Goal: Task Accomplishment & Management: Complete application form

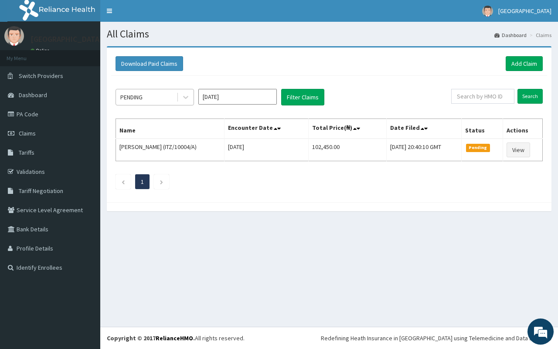
click at [154, 101] on div "PENDING" at bounding box center [146, 97] width 61 height 14
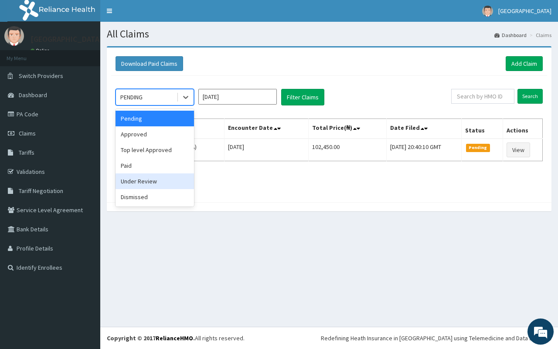
click at [167, 180] on div "Under Review" at bounding box center [155, 181] width 78 height 16
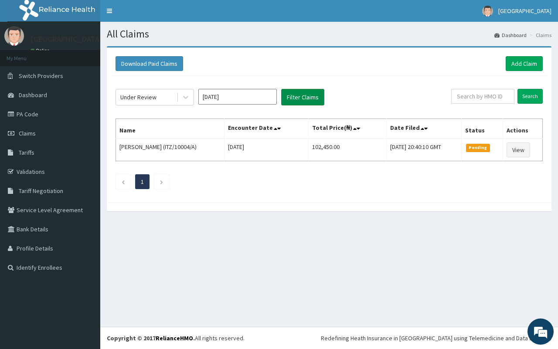
click at [290, 92] on button "Filter Claims" at bounding box center [302, 97] width 43 height 17
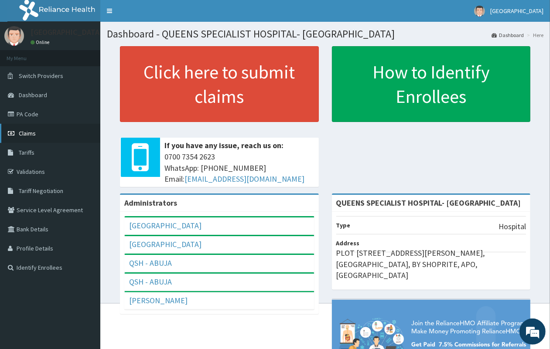
click at [42, 129] on link "Claims" at bounding box center [50, 133] width 100 height 19
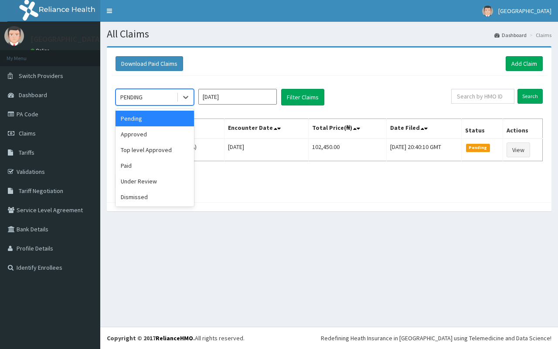
click at [173, 98] on div "PENDING" at bounding box center [146, 97] width 61 height 14
click at [168, 134] on div "Approved" at bounding box center [155, 134] width 78 height 16
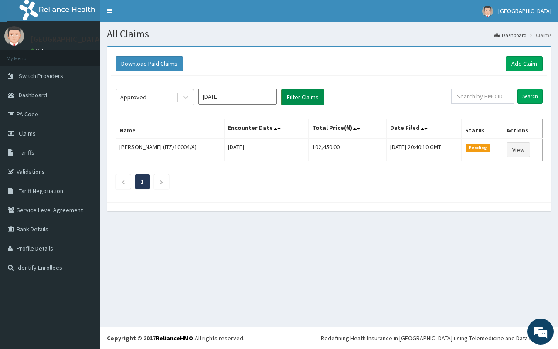
click at [307, 102] on button "Filter Claims" at bounding box center [302, 97] width 43 height 17
click at [524, 65] on link "Add Claim" at bounding box center [524, 63] width 37 height 15
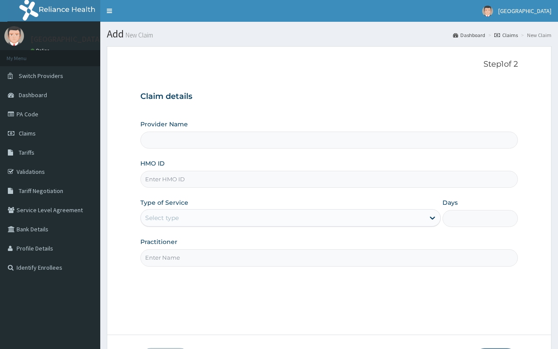
click at [206, 145] on input "Provider Name" at bounding box center [328, 140] width 377 height 17
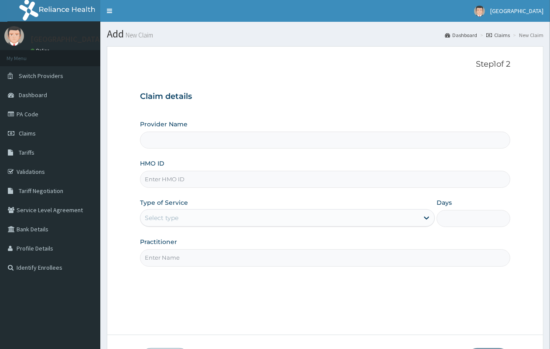
type input "QUEENS SPECIALIST HOSPITAL- [GEOGRAPHIC_DATA]"
paste input "NIT/10113/b"
type input "NIT/10113/B"
click at [176, 219] on div "Select type" at bounding box center [162, 218] width 34 height 9
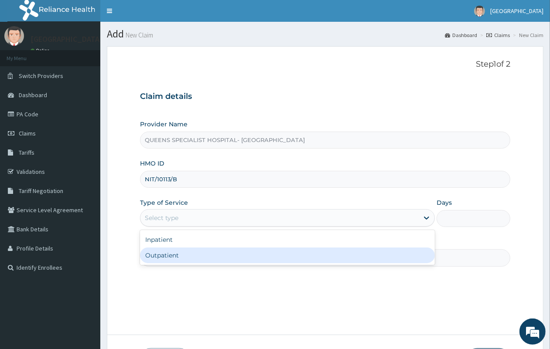
click at [170, 258] on div "Outpatient" at bounding box center [287, 256] width 295 height 16
type input "1"
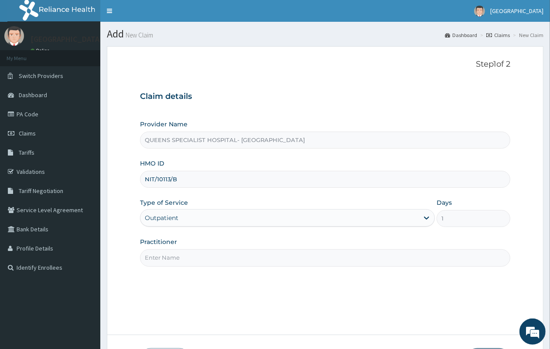
click at [173, 255] on input "Practitioner" at bounding box center [325, 257] width 370 height 17
type input "GP"
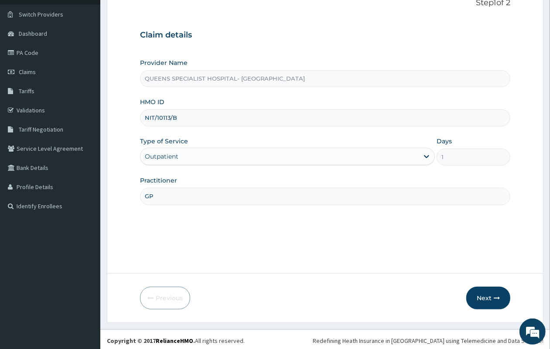
scroll to position [64, 0]
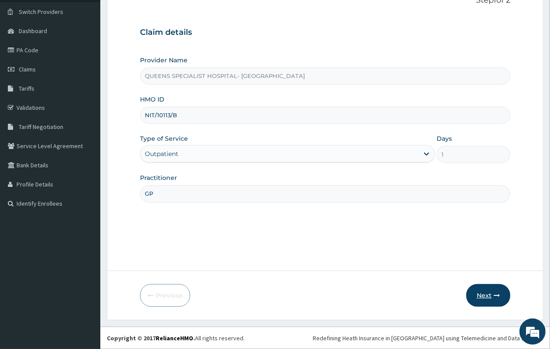
click at [487, 301] on button "Next" at bounding box center [488, 295] width 44 height 23
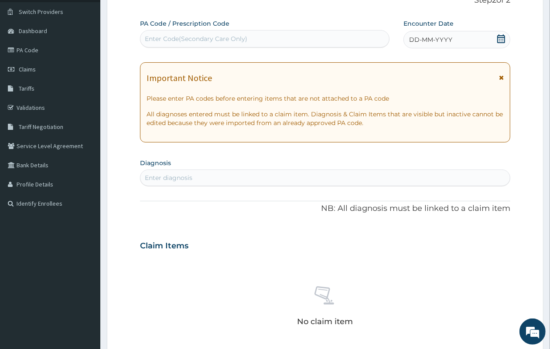
scroll to position [0, 0]
click at [500, 37] on icon at bounding box center [501, 38] width 8 height 9
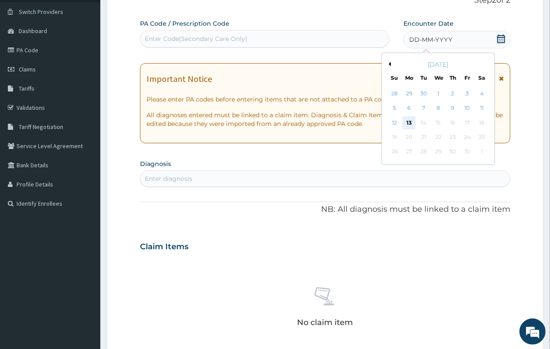
click at [410, 123] on div "13" at bounding box center [408, 122] width 13 height 13
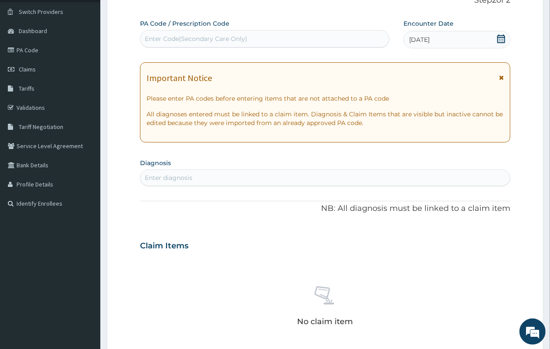
click at [168, 179] on div "Enter diagnosis" at bounding box center [169, 177] width 48 height 9
type input "M"
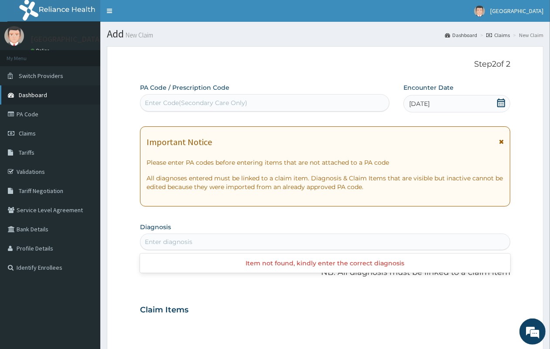
click at [50, 94] on link "Dashboard" at bounding box center [50, 94] width 100 height 19
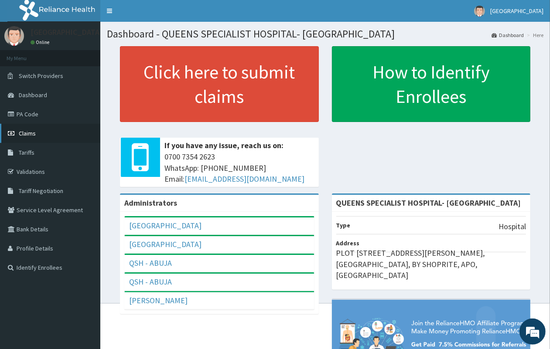
click at [37, 133] on link "Claims" at bounding box center [50, 133] width 100 height 19
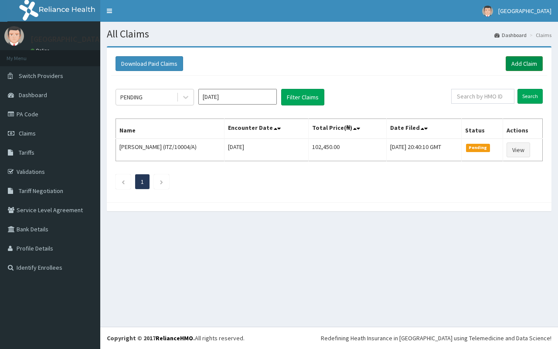
click at [522, 64] on link "Add Claim" at bounding box center [524, 63] width 37 height 15
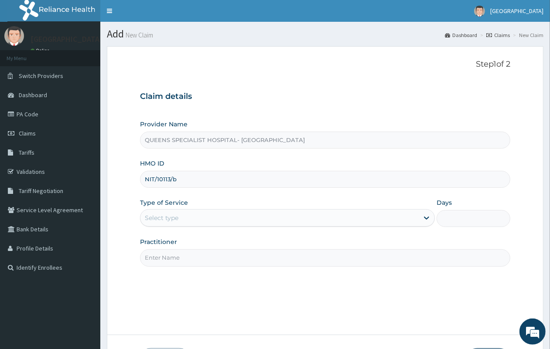
type input "NIT/10113/b"
click at [173, 218] on div "Select type" at bounding box center [162, 218] width 34 height 9
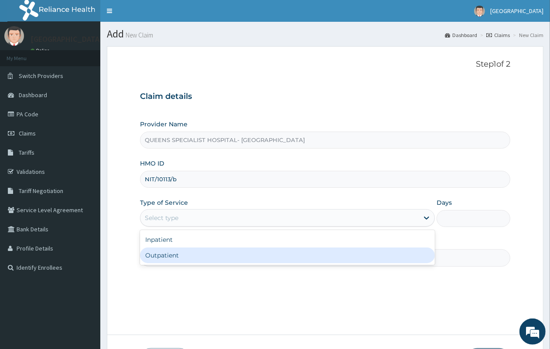
click at [173, 254] on div "Outpatient" at bounding box center [287, 256] width 295 height 16
type input "1"
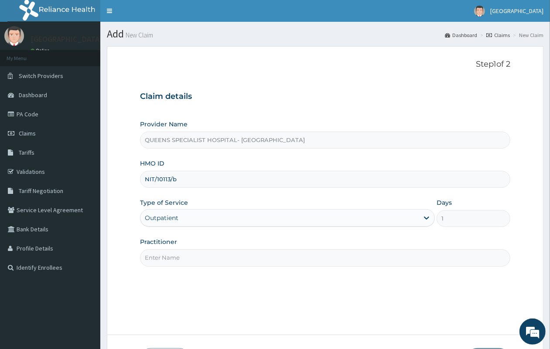
click at [171, 258] on input "Practitioner" at bounding box center [325, 257] width 370 height 17
type input "GP"
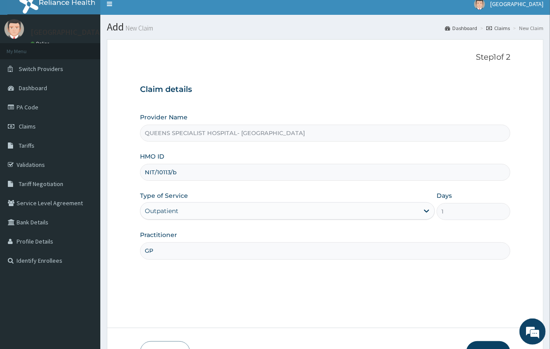
scroll to position [64, 0]
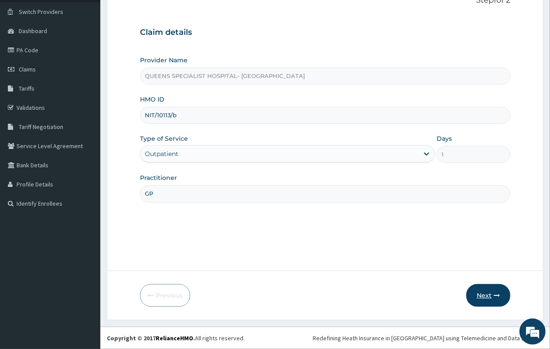
click at [486, 295] on button "Next" at bounding box center [488, 295] width 44 height 23
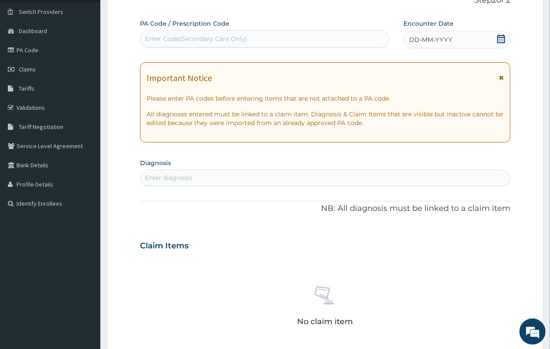
click at [443, 42] on span "DD-MM-YYYY" at bounding box center [430, 39] width 43 height 9
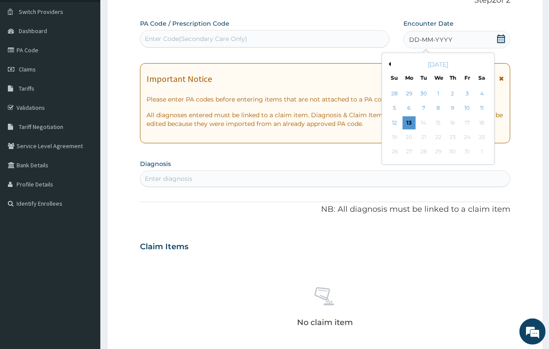
scroll to position [0, 0]
click at [410, 119] on div "13" at bounding box center [408, 122] width 13 height 13
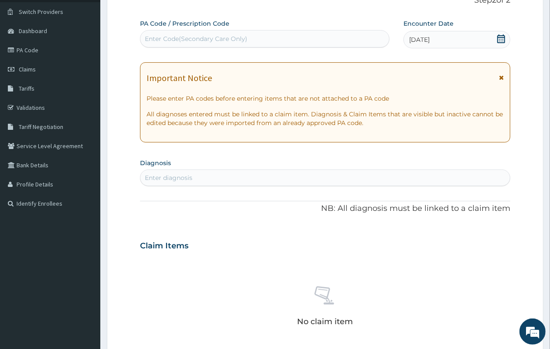
click at [211, 178] on div "Enter diagnosis" at bounding box center [324, 178] width 369 height 14
type input "M"
type input "P"
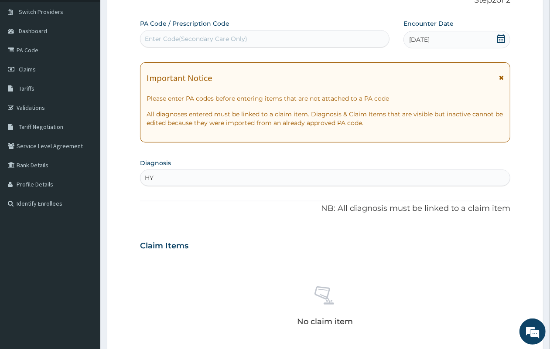
type input "H"
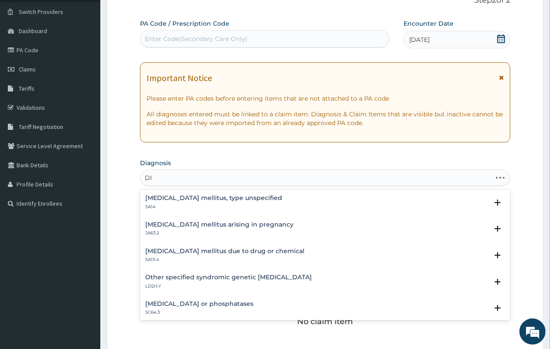
type input "D"
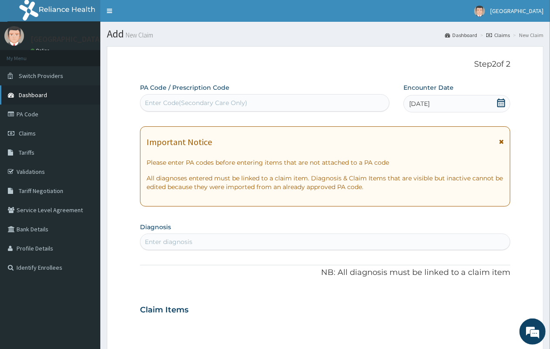
click at [31, 98] on span "Dashboard" at bounding box center [33, 95] width 28 height 8
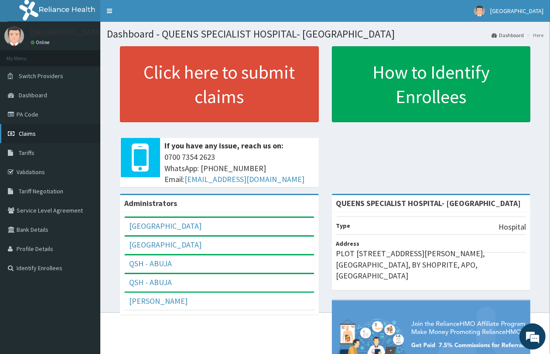
click at [35, 134] on link "Claims" at bounding box center [50, 133] width 100 height 19
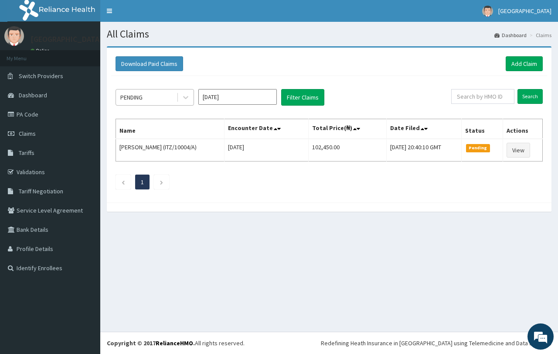
click at [165, 93] on div "PENDING" at bounding box center [146, 97] width 61 height 14
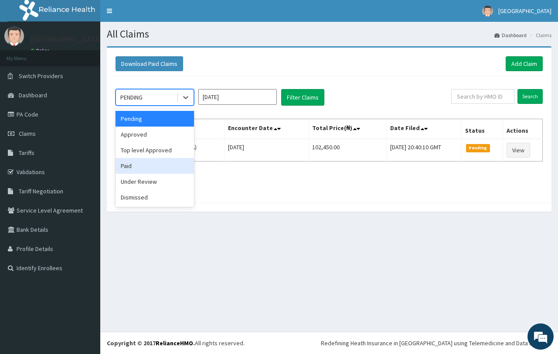
click at [162, 172] on div "Paid" at bounding box center [155, 166] width 78 height 16
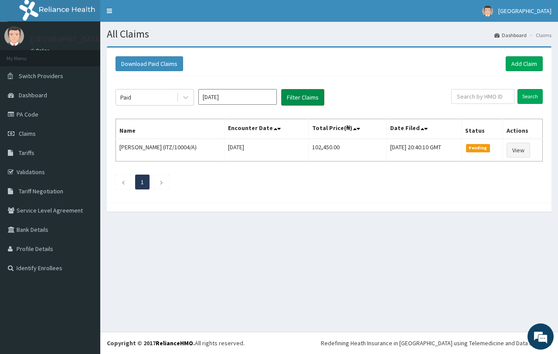
click at [316, 92] on button "Filter Claims" at bounding box center [302, 97] width 43 height 17
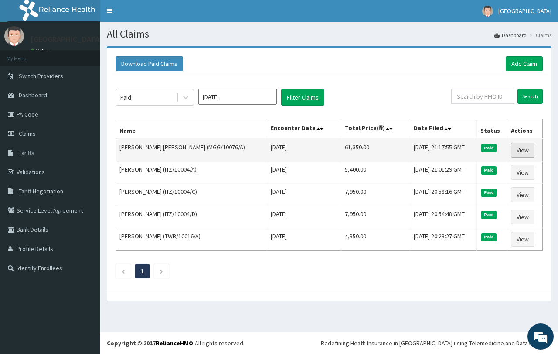
click at [524, 149] on link "View" at bounding box center [523, 150] width 24 height 15
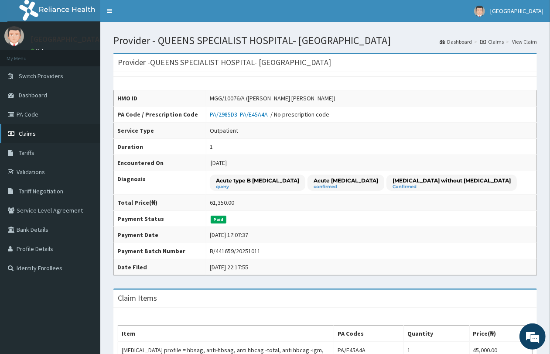
click at [36, 137] on link "Claims" at bounding box center [50, 133] width 100 height 19
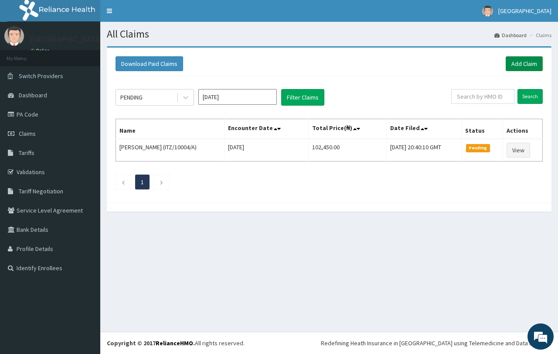
click at [521, 62] on link "Add Claim" at bounding box center [524, 63] width 37 height 15
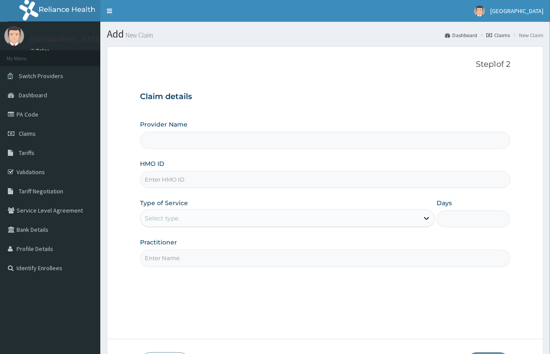
type input "QUEENS SPECIALIST HOSPITAL- [GEOGRAPHIC_DATA]"
paste input "MGG/10076/A"
type input "MGG/10076/A"
click at [173, 221] on div "Select type" at bounding box center [162, 218] width 34 height 9
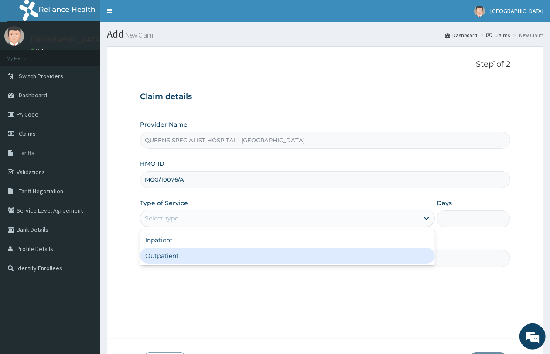
click at [176, 259] on div "Outpatient" at bounding box center [287, 256] width 295 height 16
type input "1"
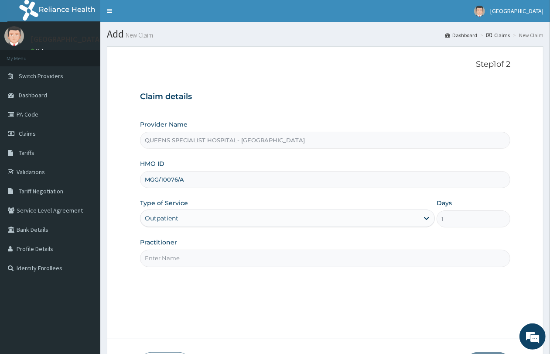
click at [178, 258] on input "Practitioner" at bounding box center [325, 257] width 370 height 17
type input "GP"
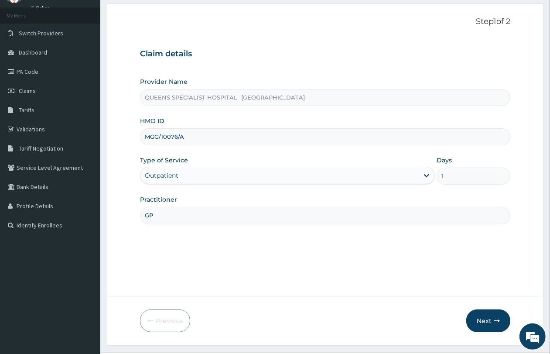
scroll to position [63, 0]
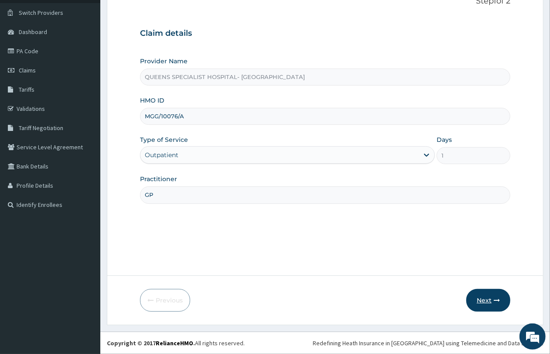
click at [495, 300] on icon "button" at bounding box center [496, 300] width 6 height 6
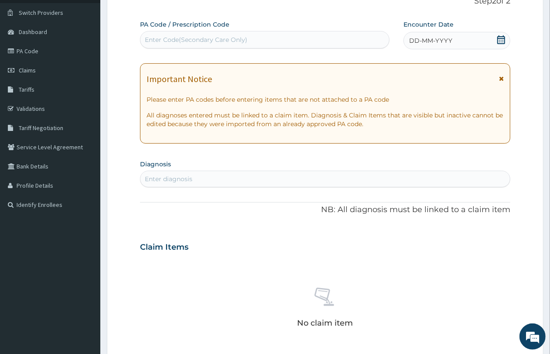
click at [428, 38] on span "DD-MM-YYYY" at bounding box center [430, 40] width 43 height 9
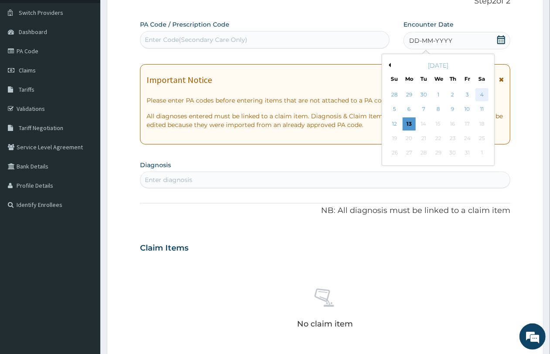
click at [482, 94] on div "4" at bounding box center [481, 94] width 13 height 13
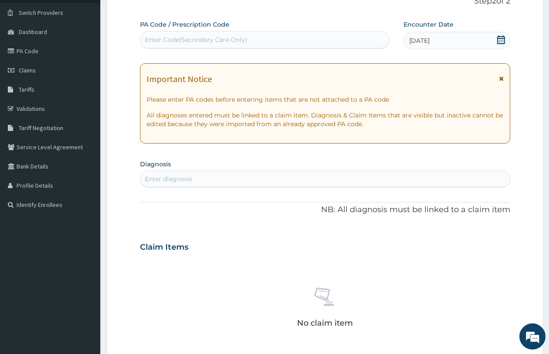
click at [192, 181] on div "Enter diagnosis" at bounding box center [324, 179] width 369 height 14
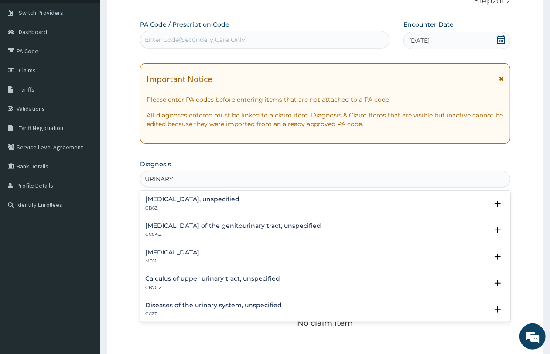
type input "URINARY"
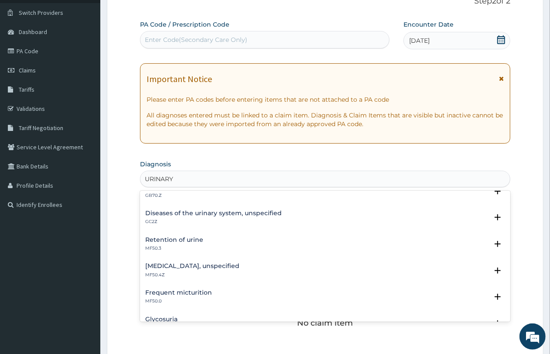
scroll to position [99, 0]
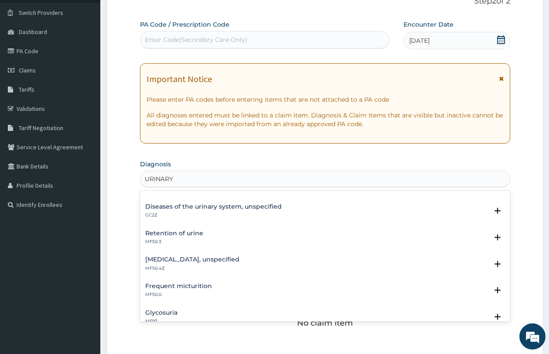
click at [268, 208] on h4 "Diseases of the urinary system, unspecified" at bounding box center [213, 206] width 136 height 7
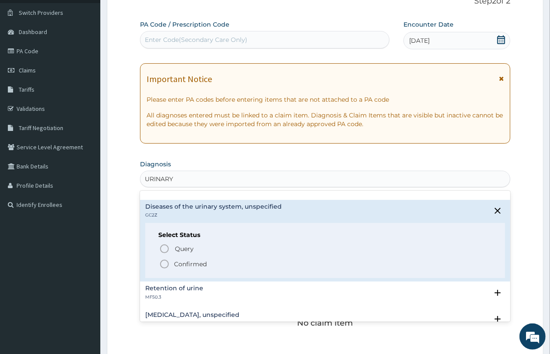
click at [179, 262] on p "Confirmed" at bounding box center [190, 263] width 33 height 9
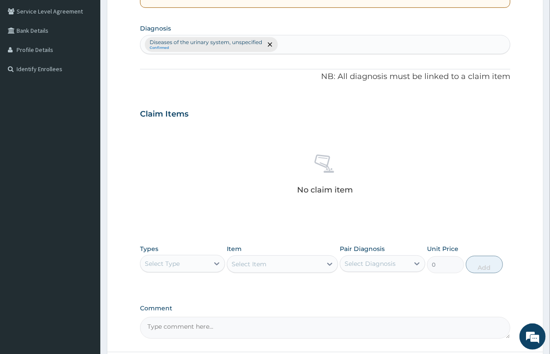
scroll to position [275, 0]
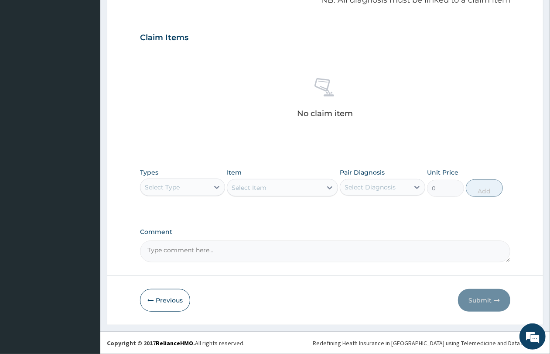
click at [186, 184] on div "Select Type" at bounding box center [174, 187] width 68 height 14
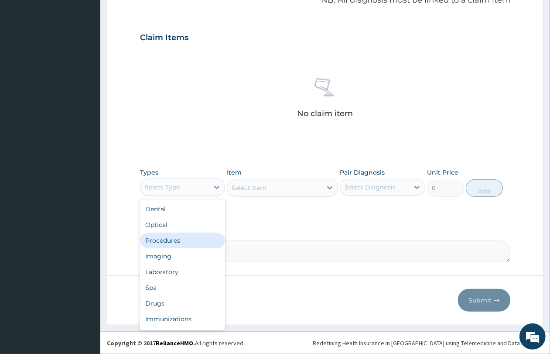
click at [199, 242] on div "Procedures" at bounding box center [182, 240] width 85 height 16
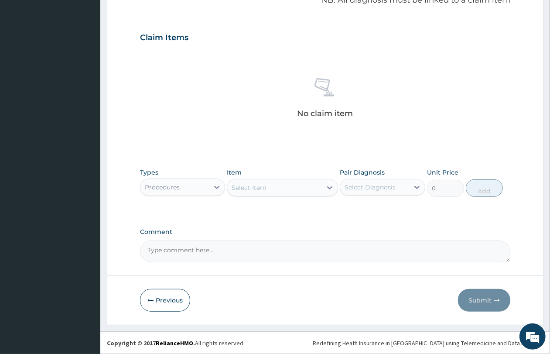
scroll to position [112, 0]
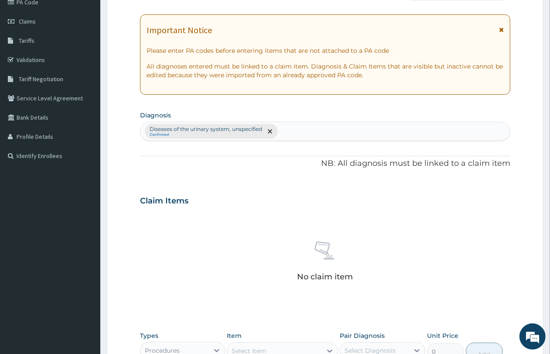
click at [314, 131] on div "Diseases of the urinary system, unspecified Confirmed" at bounding box center [324, 131] width 369 height 18
type input "MALARIA"
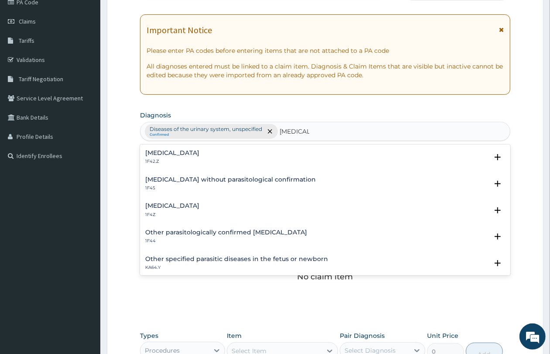
click at [199, 207] on h4 "Malaria, unspecified" at bounding box center [172, 205] width 54 height 7
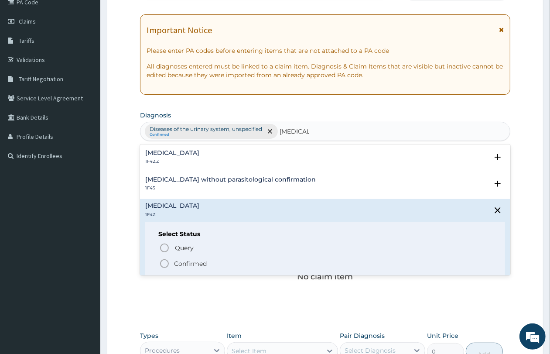
click at [190, 259] on p "Confirmed" at bounding box center [190, 263] width 33 height 9
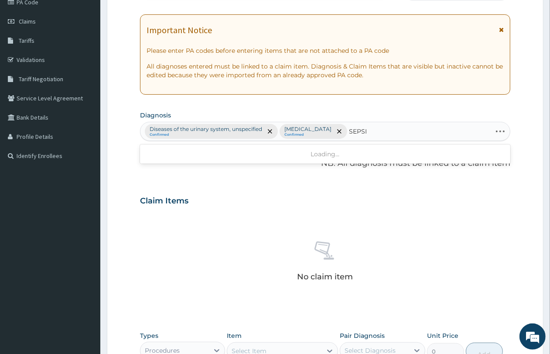
type input "SEPSIS"
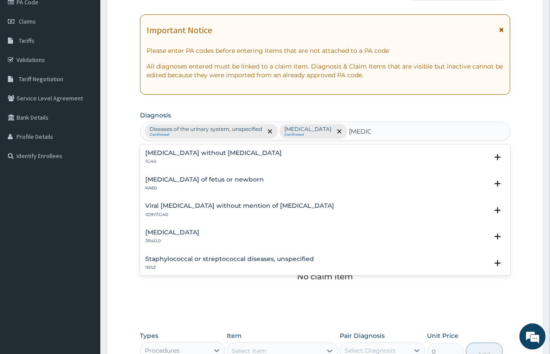
click at [190, 156] on h4 "Sepsis without septic shock" at bounding box center [213, 153] width 136 height 7
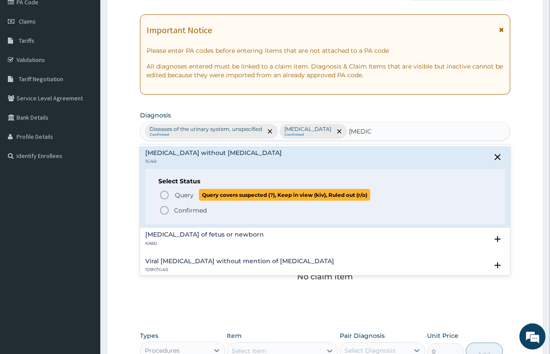
click at [193, 197] on span "Query" at bounding box center [184, 194] width 19 height 9
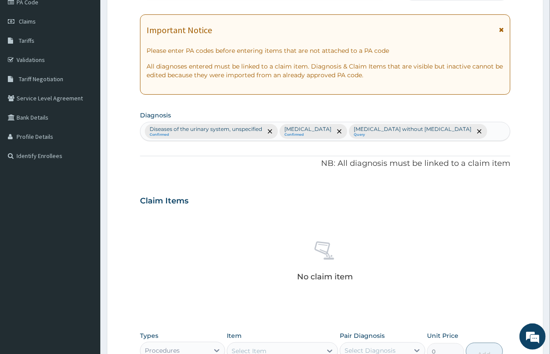
scroll to position [275, 0]
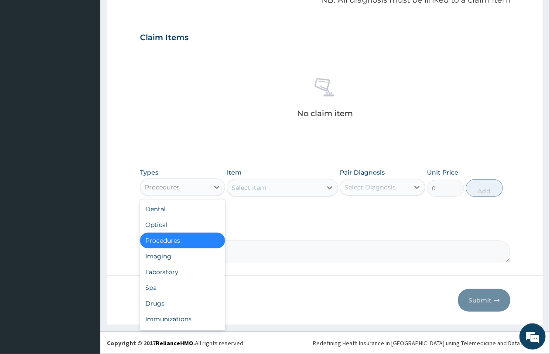
click at [171, 188] on div "Procedures" at bounding box center [162, 187] width 35 height 9
click at [280, 189] on div "Select Item" at bounding box center [274, 187] width 95 height 14
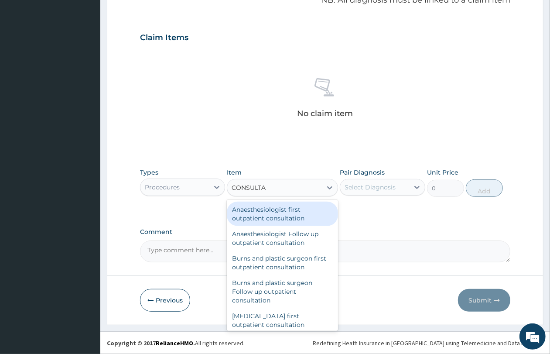
type input "CONSULTAT"
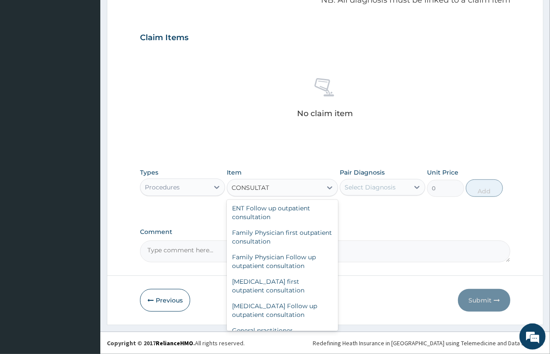
scroll to position [381, 0]
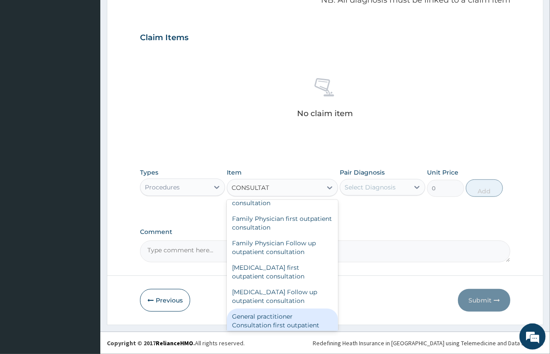
click at [299, 320] on div "General practitioner Consultation first outpatient consultation" at bounding box center [282, 324] width 111 height 33
type input "4350"
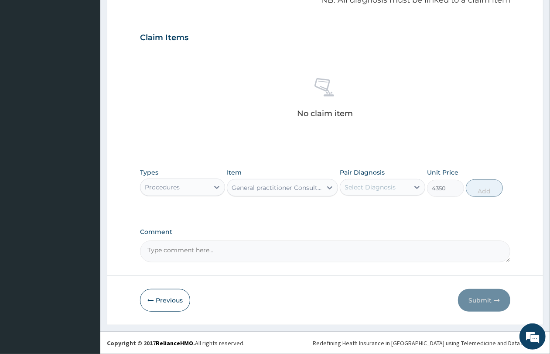
click at [381, 191] on div "Select Diagnosis" at bounding box center [374, 187] width 68 height 14
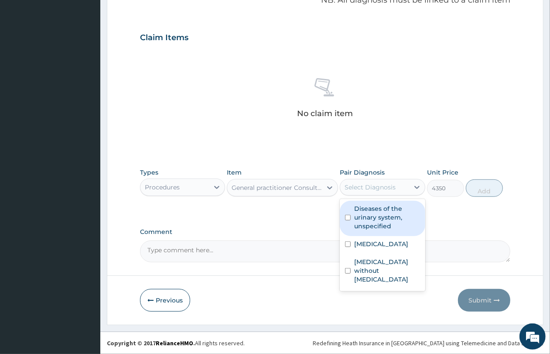
click at [382, 216] on label "Diseases of the urinary system, unspecified" at bounding box center [386, 217] width 65 height 26
checkbox input "true"
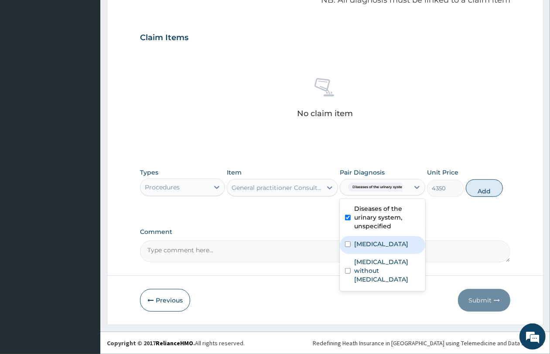
click at [380, 241] on label "Malaria, unspecified" at bounding box center [381, 243] width 54 height 9
checkbox input "true"
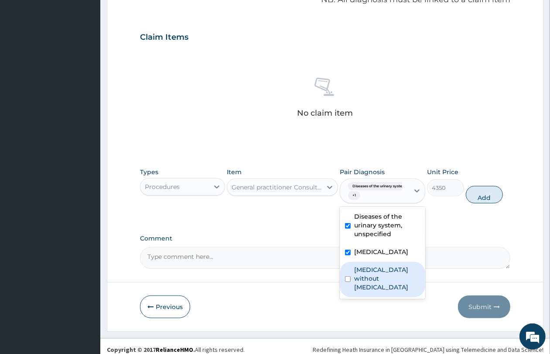
click at [375, 265] on label "[MEDICAL_DATA] without [MEDICAL_DATA]" at bounding box center [386, 278] width 65 height 26
checkbox input "true"
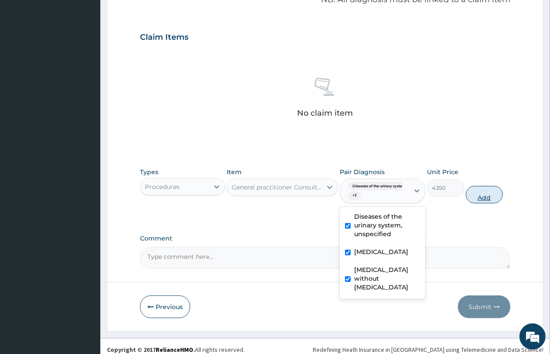
click at [482, 197] on button "Add" at bounding box center [484, 194] width 37 height 17
type input "0"
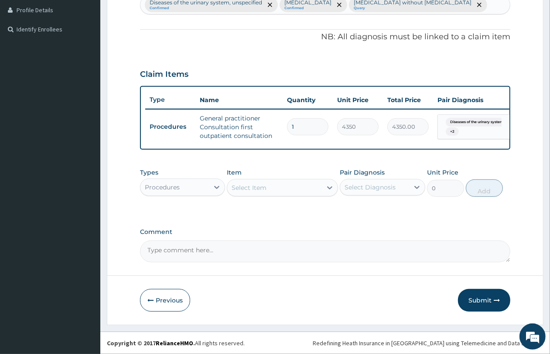
scroll to position [246, 0]
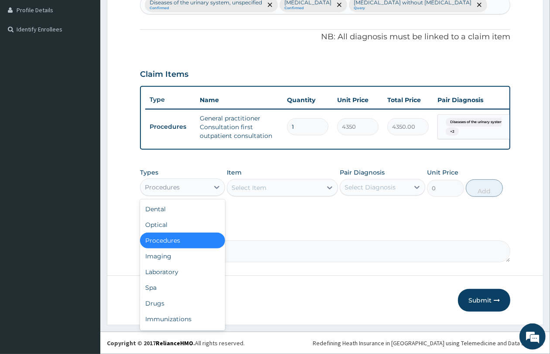
click at [180, 184] on div "Procedures" at bounding box center [174, 187] width 68 height 14
click at [188, 268] on div "Laboratory" at bounding box center [182, 272] width 85 height 16
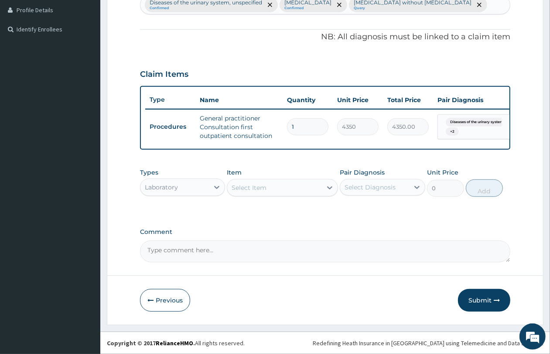
click at [271, 191] on div "Select Item" at bounding box center [274, 187] width 95 height 14
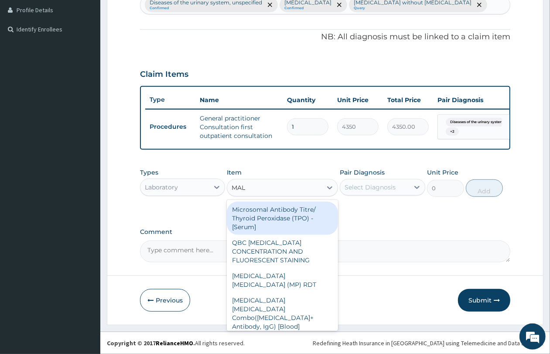
type input "MALA"
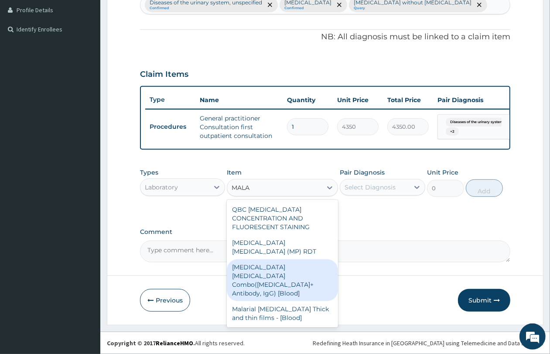
click at [280, 269] on div "Malaria Parasite Combo(Blood Film+ Antibody, IgG) [Blood]" at bounding box center [282, 280] width 111 height 42
type input "3600"
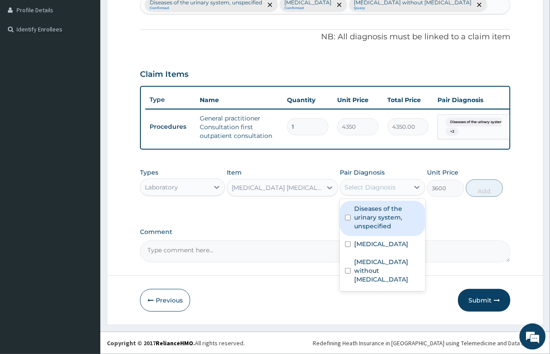
click at [360, 192] on div "Select Diagnosis" at bounding box center [374, 187] width 68 height 14
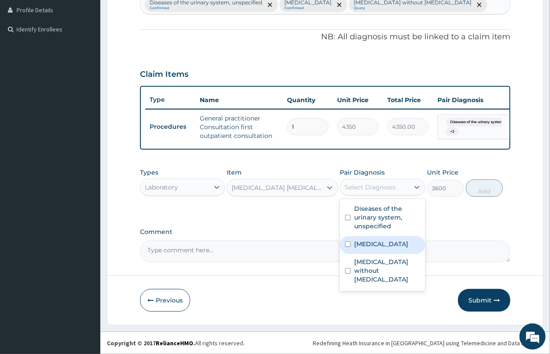
click at [363, 245] on label "Malaria, unspecified" at bounding box center [381, 243] width 54 height 9
checkbox input "true"
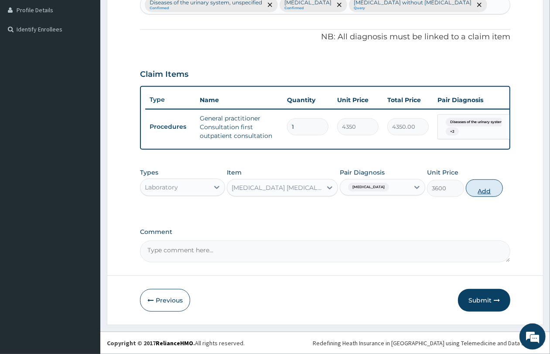
click at [482, 182] on button "Add" at bounding box center [484, 187] width 37 height 17
type input "0"
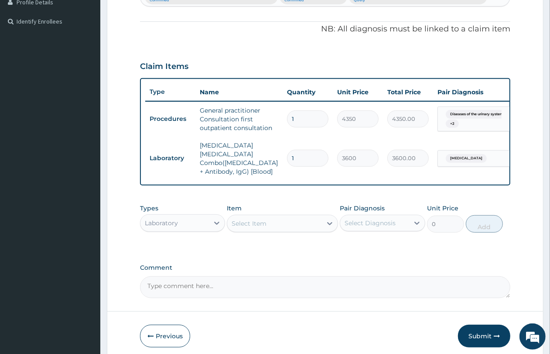
click at [269, 220] on div "Select Item" at bounding box center [274, 223] width 95 height 14
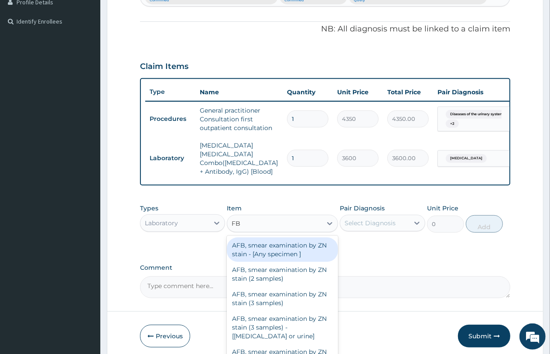
type input "FBC"
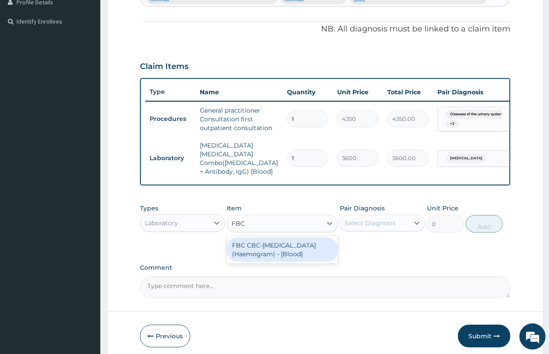
click at [284, 252] on div "FBC CBC-[MEDICAL_DATA] (Haemogram) - [Blood]" at bounding box center [282, 249] width 111 height 24
type input "5400"
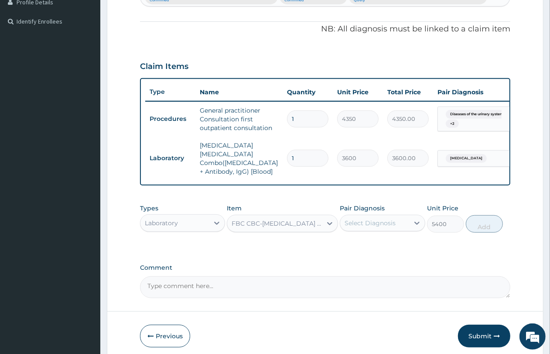
click at [377, 221] on div "Select Diagnosis" at bounding box center [369, 222] width 51 height 9
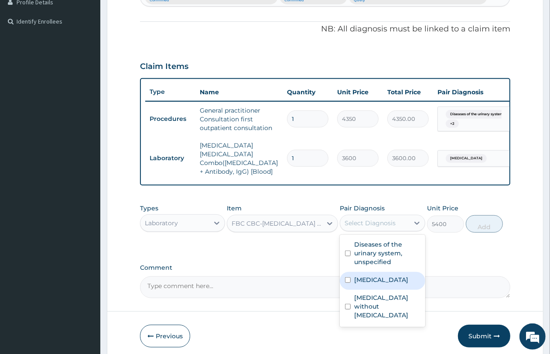
click at [363, 278] on label "Malaria, unspecified" at bounding box center [381, 279] width 54 height 9
checkbox input "true"
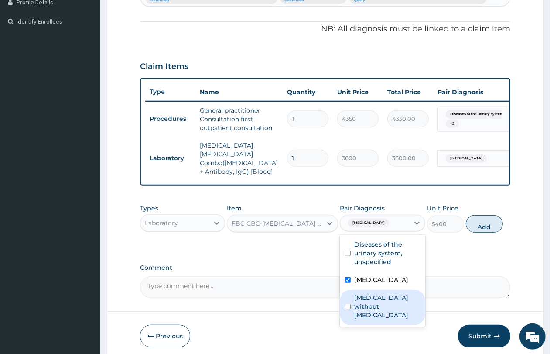
click at [362, 300] on label "[MEDICAL_DATA] without [MEDICAL_DATA]" at bounding box center [386, 306] width 65 height 26
checkbox input "true"
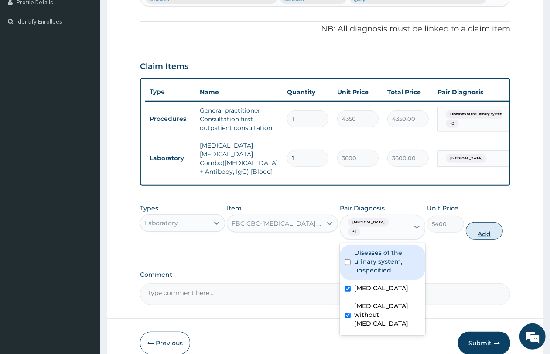
click at [488, 231] on button "Add" at bounding box center [484, 230] width 37 height 17
type input "0"
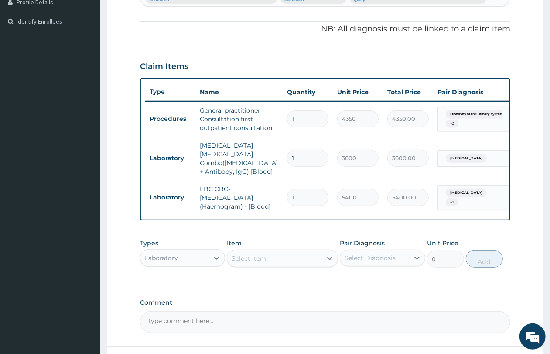
click at [262, 259] on div "Select Item" at bounding box center [248, 258] width 35 height 9
type input "URINAL"
click at [263, 279] on div "URINALYSIS" at bounding box center [282, 280] width 111 height 16
type input "3600"
click at [351, 256] on div "Select Diagnosis" at bounding box center [369, 257] width 51 height 9
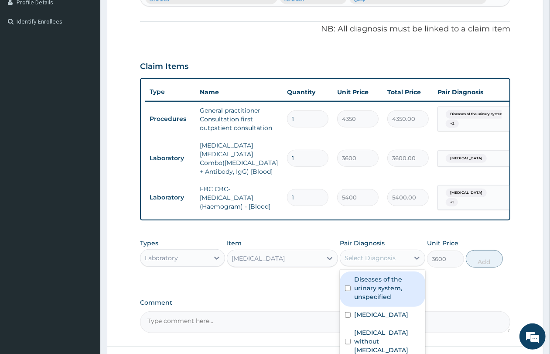
click at [387, 287] on label "Diseases of the urinary system, unspecified" at bounding box center [386, 288] width 65 height 26
checkbox input "true"
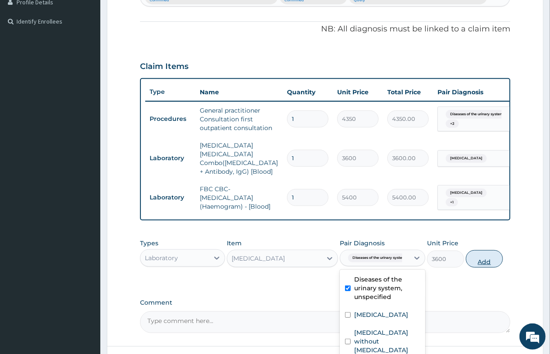
click at [485, 260] on button "Add" at bounding box center [484, 258] width 37 height 17
type input "0"
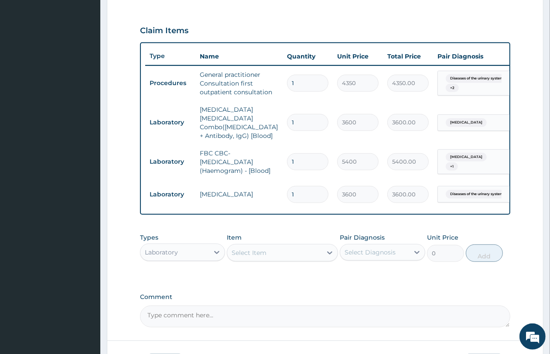
scroll to position [346, 0]
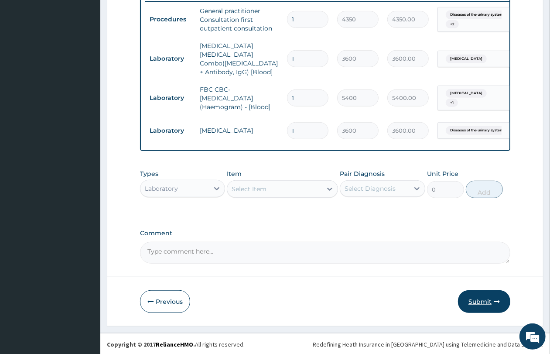
click at [483, 293] on button "Submit" at bounding box center [484, 301] width 52 height 23
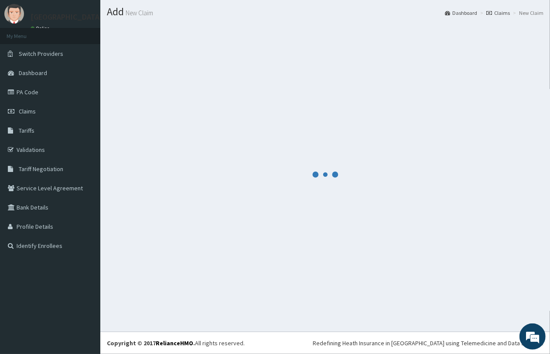
scroll to position [22, 0]
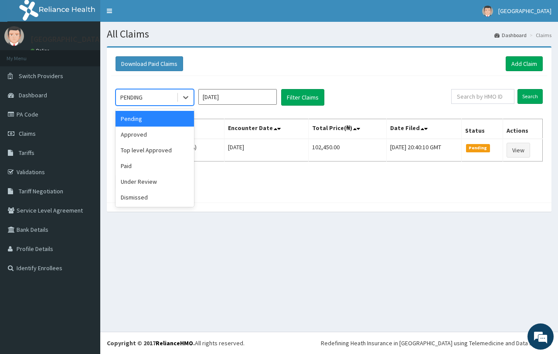
click at [142, 96] on div "PENDING" at bounding box center [131, 97] width 22 height 9
click at [153, 136] on div "Approved" at bounding box center [155, 134] width 78 height 16
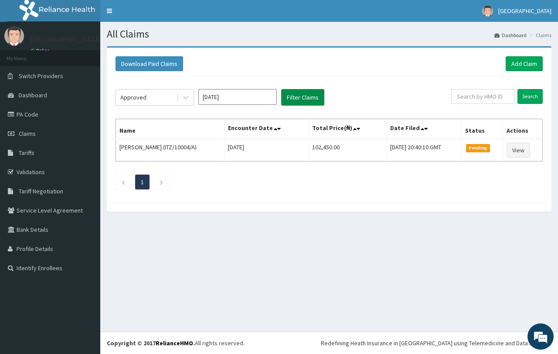
click at [319, 96] on button "Filter Claims" at bounding box center [302, 97] width 43 height 17
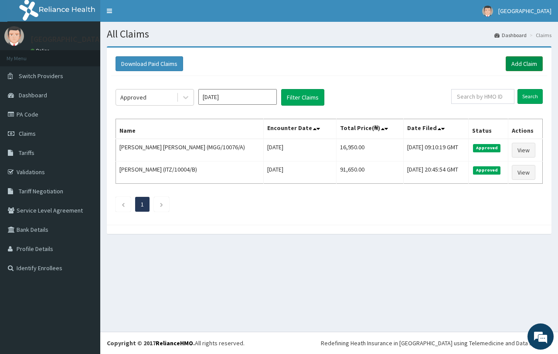
click at [522, 65] on link "Add Claim" at bounding box center [524, 63] width 37 height 15
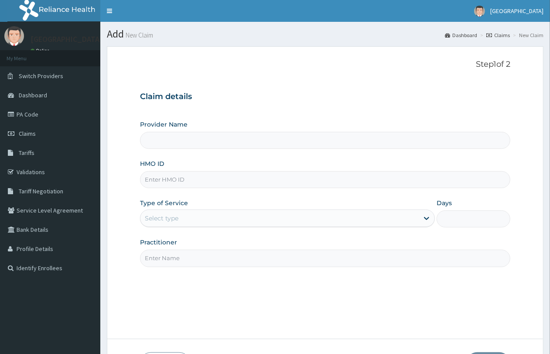
type input "QUEENS SPECIALIST HOSPITAL- [GEOGRAPHIC_DATA]"
paste input "MGG/10076/b"
type input "MGG/10076/B"
click at [203, 221] on div "Select type" at bounding box center [279, 218] width 278 height 14
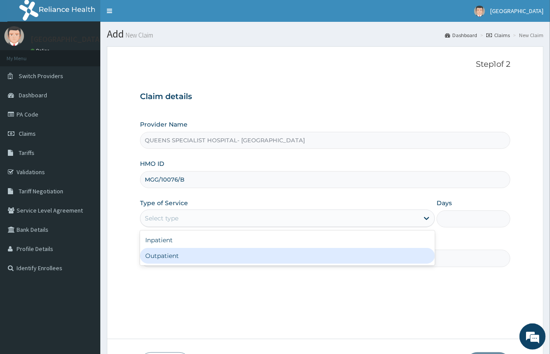
click at [191, 257] on div "Outpatient" at bounding box center [287, 256] width 295 height 16
type input "1"
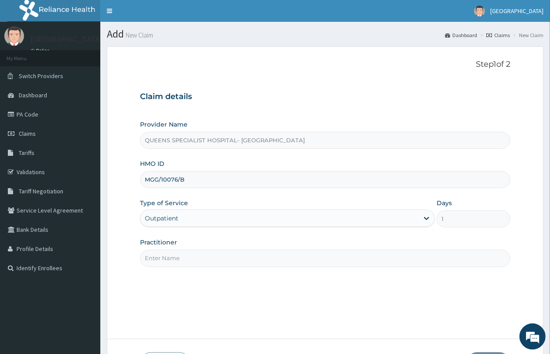
click at [191, 257] on input "Practitioner" at bounding box center [325, 257] width 370 height 17
type input "GP"
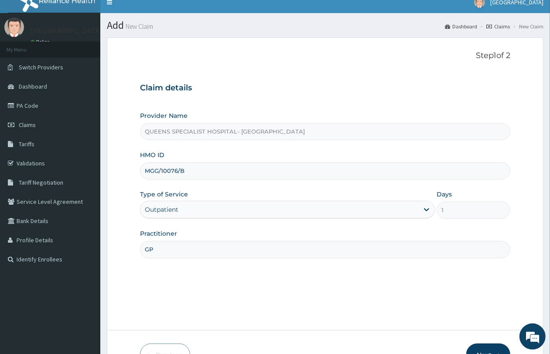
scroll to position [63, 0]
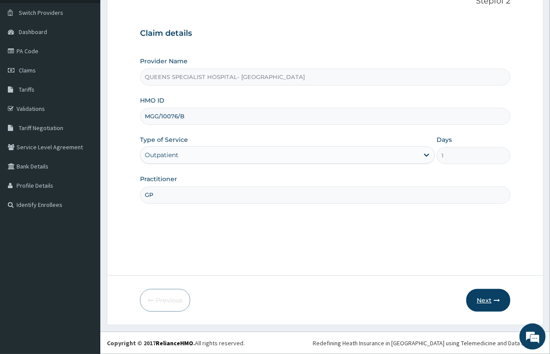
click at [491, 300] on button "Next" at bounding box center [488, 300] width 44 height 23
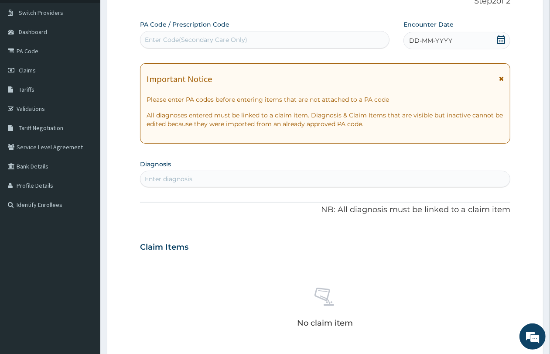
scroll to position [0, 0]
click at [247, 44] on div "Enter Code(Secondary Care Only)" at bounding box center [264, 40] width 248 height 14
paste input "PA/3854FD"
type input "PA/3854FD"
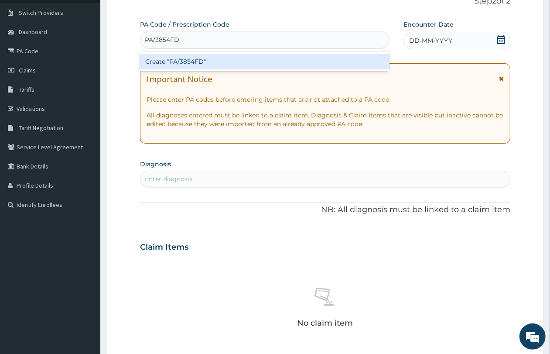
click at [245, 60] on div "Create "PA/3854FD"" at bounding box center [264, 62] width 249 height 16
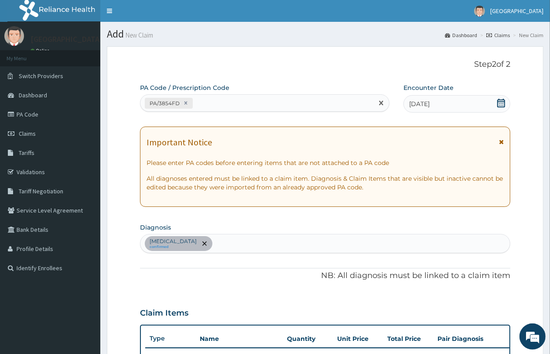
click at [310, 104] on div "PA/3854FD" at bounding box center [256, 103] width 233 height 14
paste input "PA/14AF44"
type input "PA/14AF44"
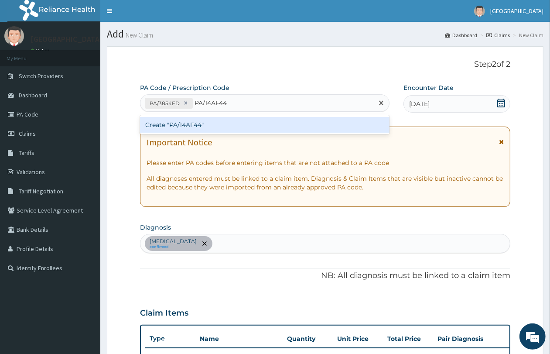
click at [299, 123] on div "Create "PA/14AF44"" at bounding box center [264, 125] width 249 height 16
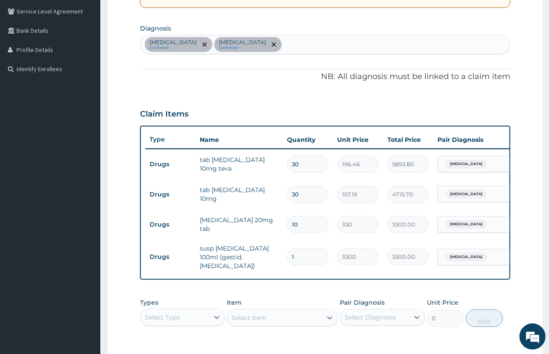
scroll to position [223, 0]
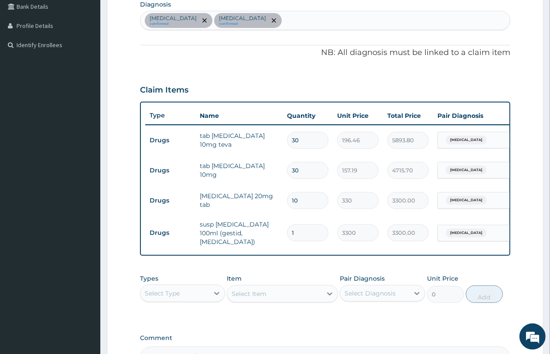
click at [184, 295] on div "Select Type" at bounding box center [174, 293] width 68 height 14
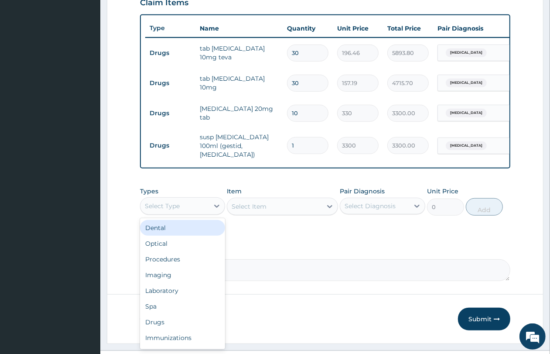
scroll to position [332, 0]
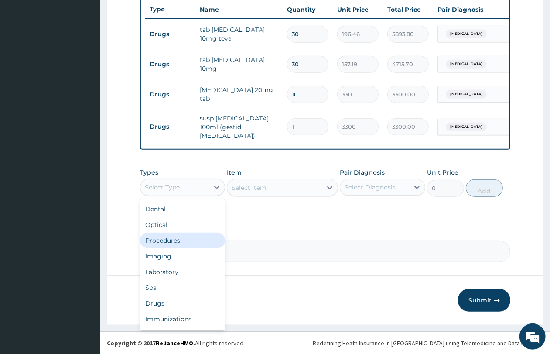
click at [197, 240] on div "Procedures" at bounding box center [182, 240] width 85 height 16
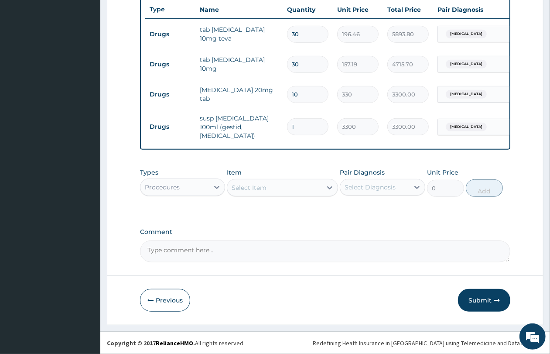
click at [266, 189] on div "Select Item" at bounding box center [248, 187] width 35 height 9
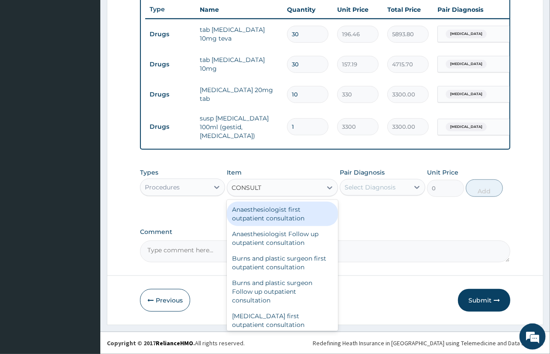
type input "CONSULTA"
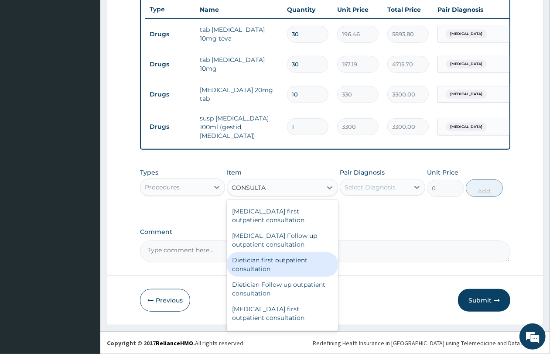
scroll to position [490, 0]
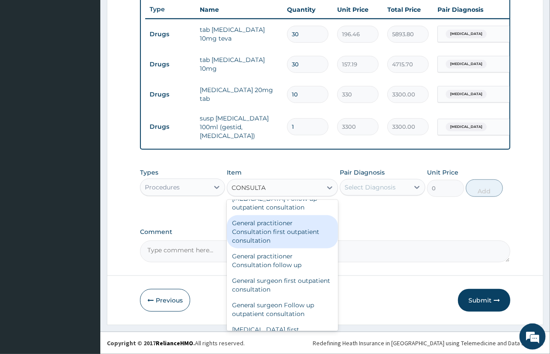
click at [300, 245] on div "General practitioner Consultation first outpatient consultation" at bounding box center [282, 231] width 111 height 33
type input "4350"
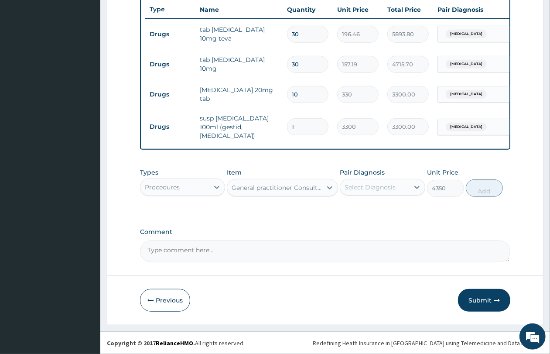
click at [375, 187] on div "Select Diagnosis" at bounding box center [369, 187] width 51 height 9
click at [374, 213] on label "Essential hypertension" at bounding box center [381, 208] width 54 height 9
checkbox input "true"
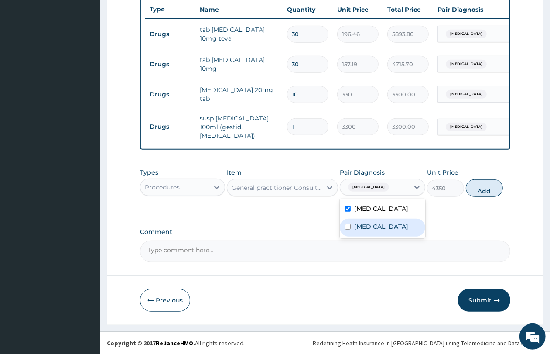
click at [374, 228] on div "Peptic ulcer" at bounding box center [382, 227] width 85 height 18
checkbox input "true"
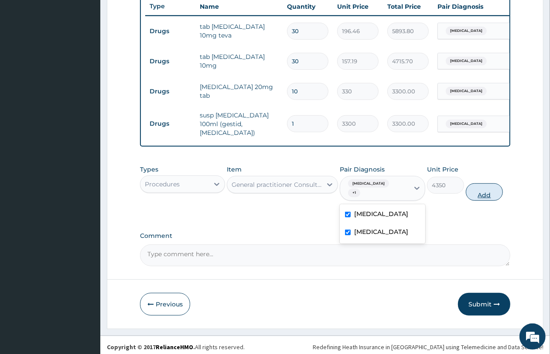
click at [494, 199] on button "Add" at bounding box center [484, 191] width 37 height 17
type input "0"
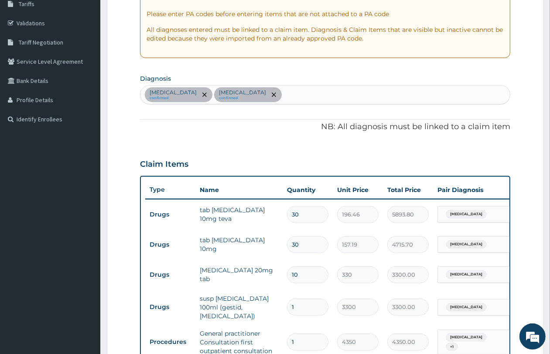
scroll to position [0, 0]
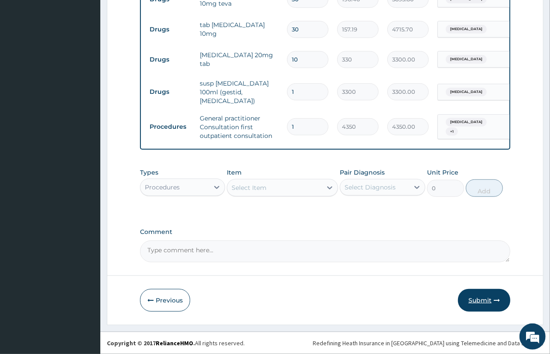
click at [484, 304] on button "Submit" at bounding box center [484, 300] width 52 height 23
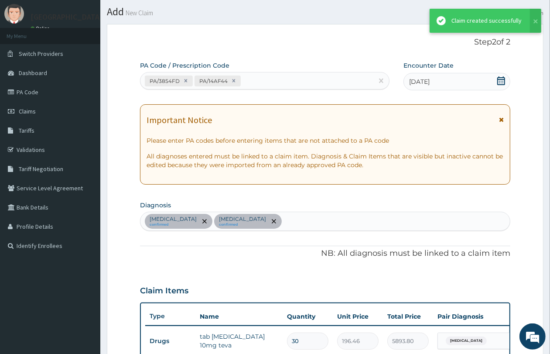
scroll to position [367, 0]
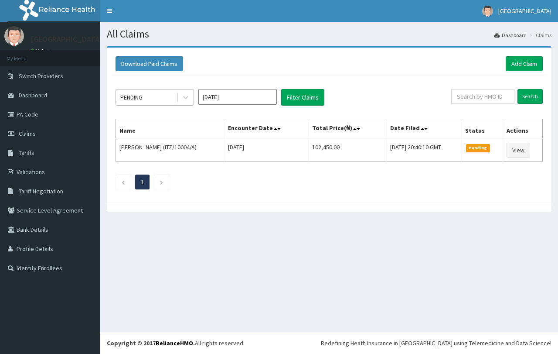
click at [142, 98] on div "PENDING" at bounding box center [131, 97] width 22 height 9
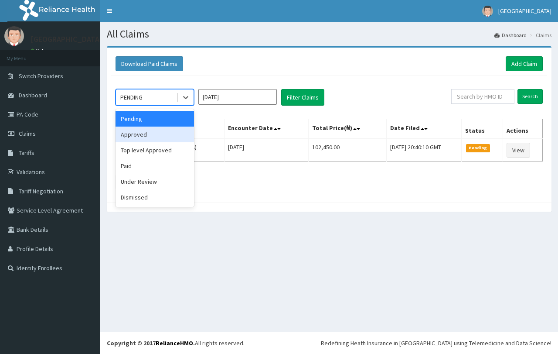
click at [149, 131] on div "Approved" at bounding box center [155, 134] width 78 height 16
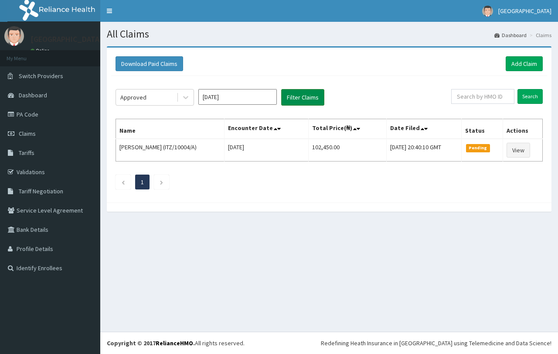
click at [306, 99] on button "Filter Claims" at bounding box center [302, 97] width 43 height 17
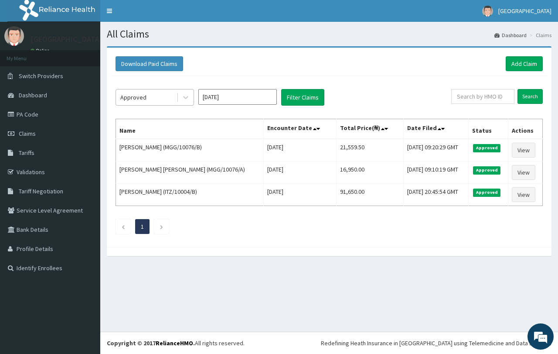
click at [156, 99] on div "Approved" at bounding box center [146, 97] width 61 height 14
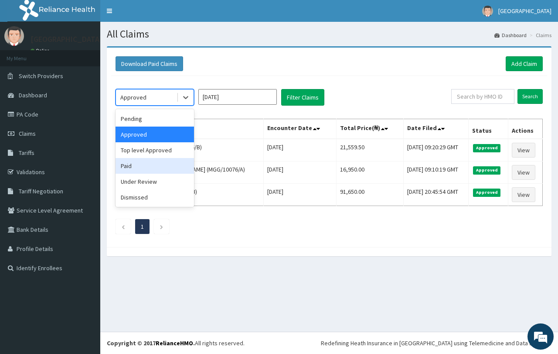
click at [155, 166] on div "Paid" at bounding box center [155, 166] width 78 height 16
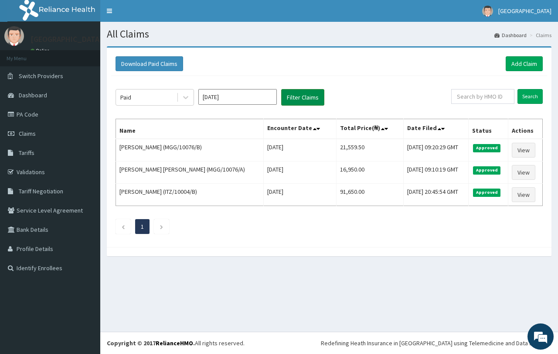
click at [290, 103] on button "Filter Claims" at bounding box center [302, 97] width 43 height 17
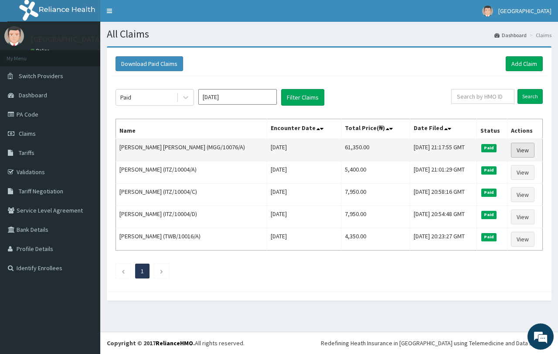
click at [519, 149] on link "View" at bounding box center [523, 150] width 24 height 15
